Goal: Task Accomplishment & Management: Manage account settings

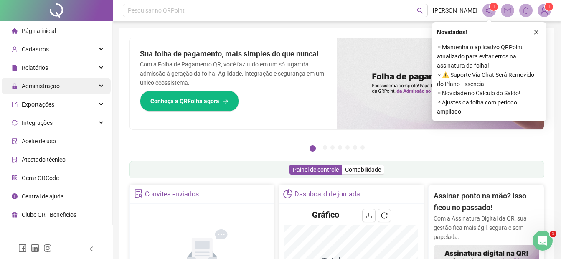
click at [104, 86] on div "Administração" at bounding box center [56, 86] width 109 height 17
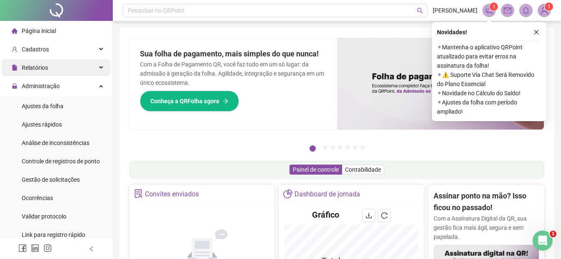
click at [100, 68] on icon at bounding box center [102, 68] width 4 height 0
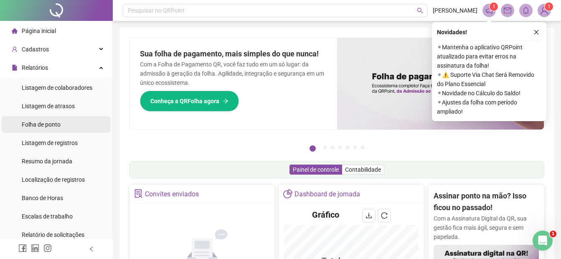
click at [35, 124] on span "Folha de ponto" at bounding box center [41, 124] width 39 height 7
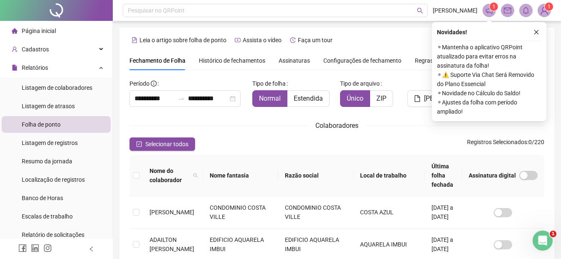
scroll to position [42, 0]
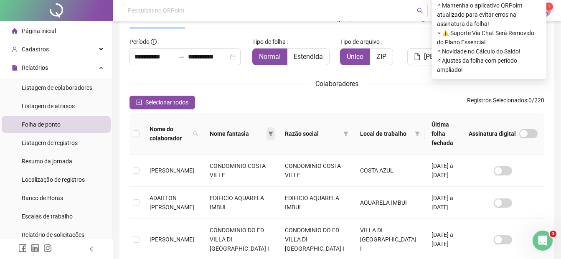
click at [272, 132] on icon "filter" at bounding box center [270, 134] width 5 height 4
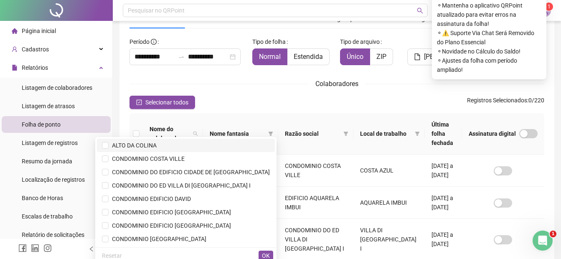
click at [157, 145] on span "ALTO DA COLINA" at bounding box center [133, 145] width 48 height 7
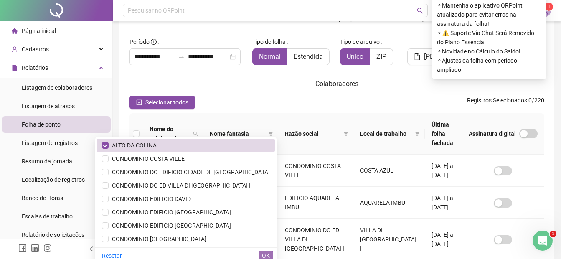
click at [265, 254] on span "OK" at bounding box center [266, 255] width 8 height 9
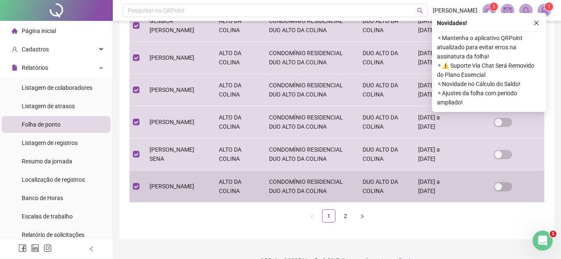
scroll to position [323, 0]
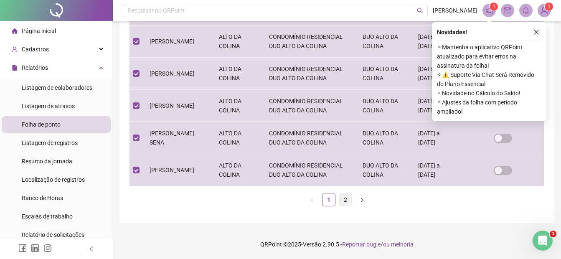
click at [348, 199] on link "2" at bounding box center [345, 200] width 13 height 13
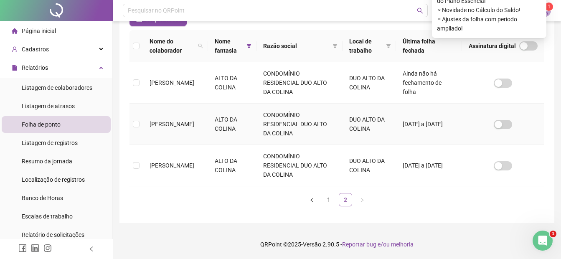
scroll to position [42, 0]
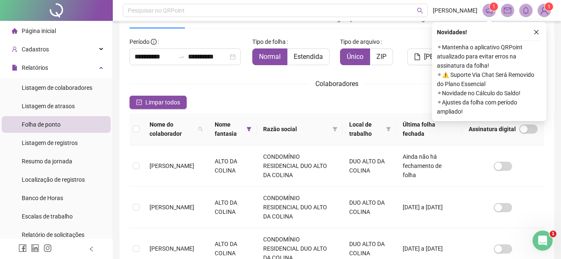
click at [140, 129] on th at bounding box center [136, 129] width 13 height 32
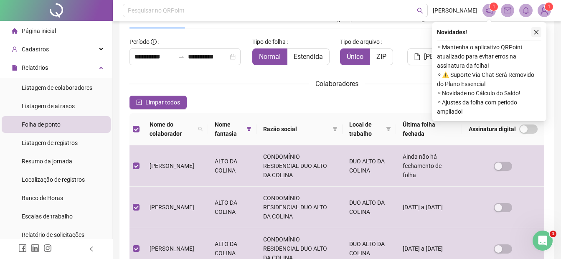
click at [535, 31] on icon "close" at bounding box center [537, 32] width 6 height 6
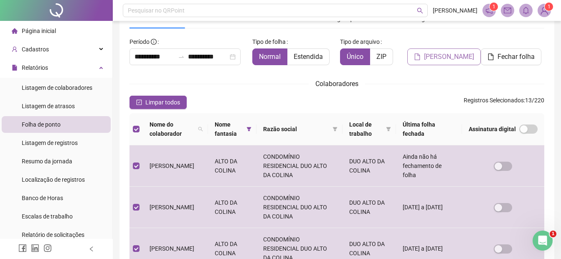
click at [437, 58] on span "[PERSON_NAME]" at bounding box center [449, 57] width 50 height 10
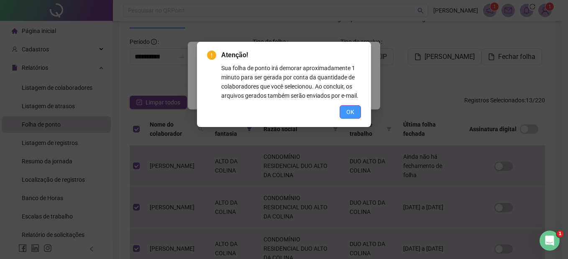
click at [345, 114] on button "OK" at bounding box center [349, 111] width 21 height 13
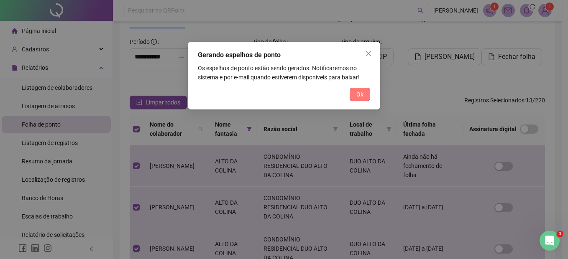
click at [360, 92] on span "Ok" at bounding box center [359, 94] width 7 height 9
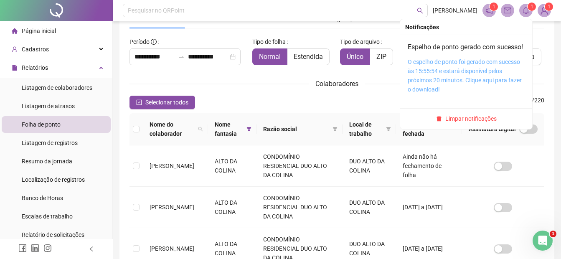
click at [474, 80] on link "O espelho de ponto foi gerado com sucesso às 15:55:54 e estará disponível pelos…" at bounding box center [465, 76] width 114 height 34
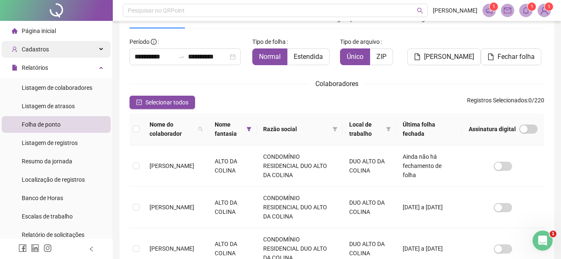
click at [46, 46] on span "Cadastros" at bounding box center [35, 49] width 27 height 7
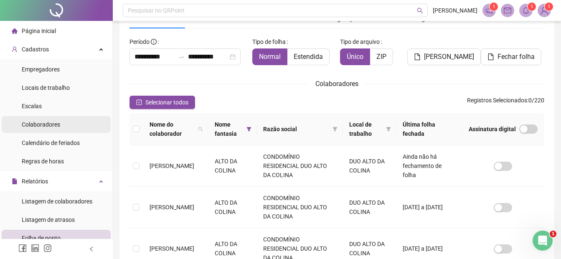
click at [44, 127] on span "Colaboradores" at bounding box center [41, 124] width 38 height 7
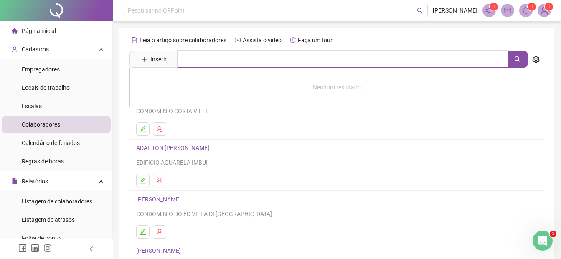
click at [199, 57] on input "text" at bounding box center [343, 59] width 330 height 17
type input "*********"
click at [520, 61] on icon "search" at bounding box center [518, 59] width 7 height 7
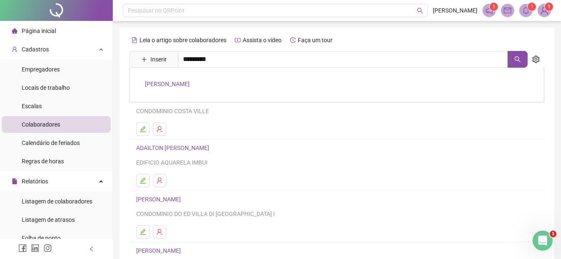
click at [190, 84] on link "[PERSON_NAME]" at bounding box center [167, 84] width 45 height 7
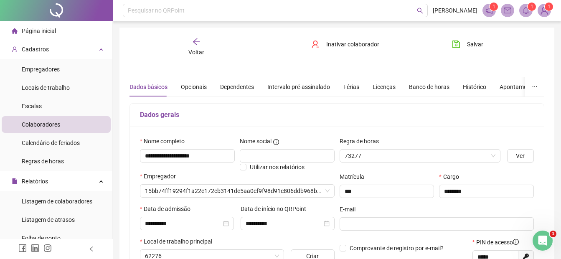
type input "*******"
click at [335, 43] on span "Inativar colaborador" at bounding box center [353, 44] width 53 height 9
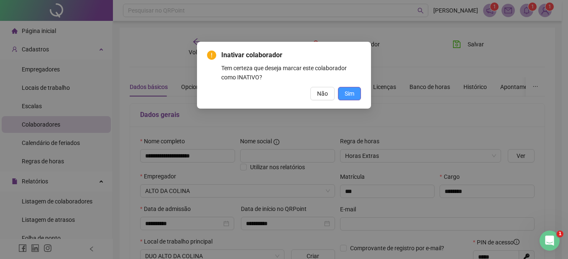
click at [351, 93] on span "Sim" at bounding box center [349, 93] width 10 height 9
